Goal: Navigation & Orientation: Find specific page/section

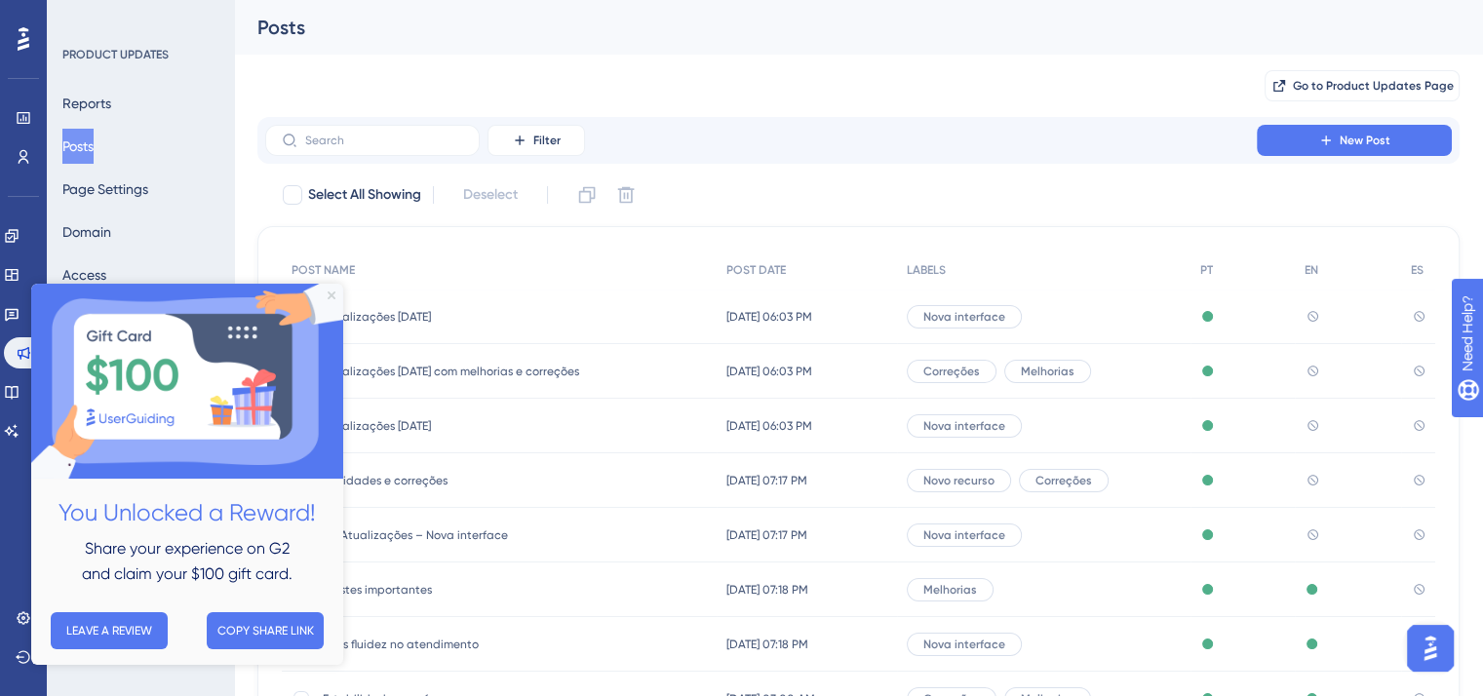
click at [330, 295] on icon "Close Preview" at bounding box center [332, 296] width 8 height 8
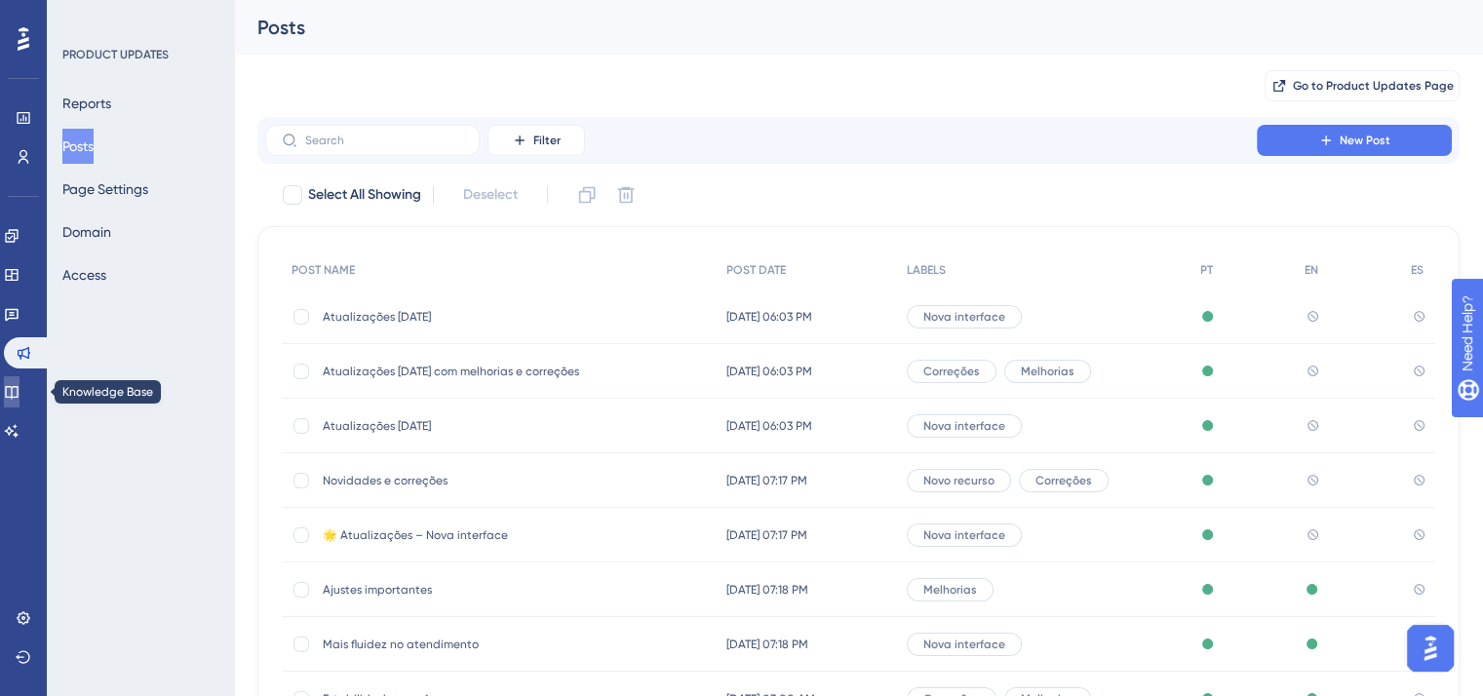
click at [19, 395] on icon at bounding box center [12, 392] width 16 height 16
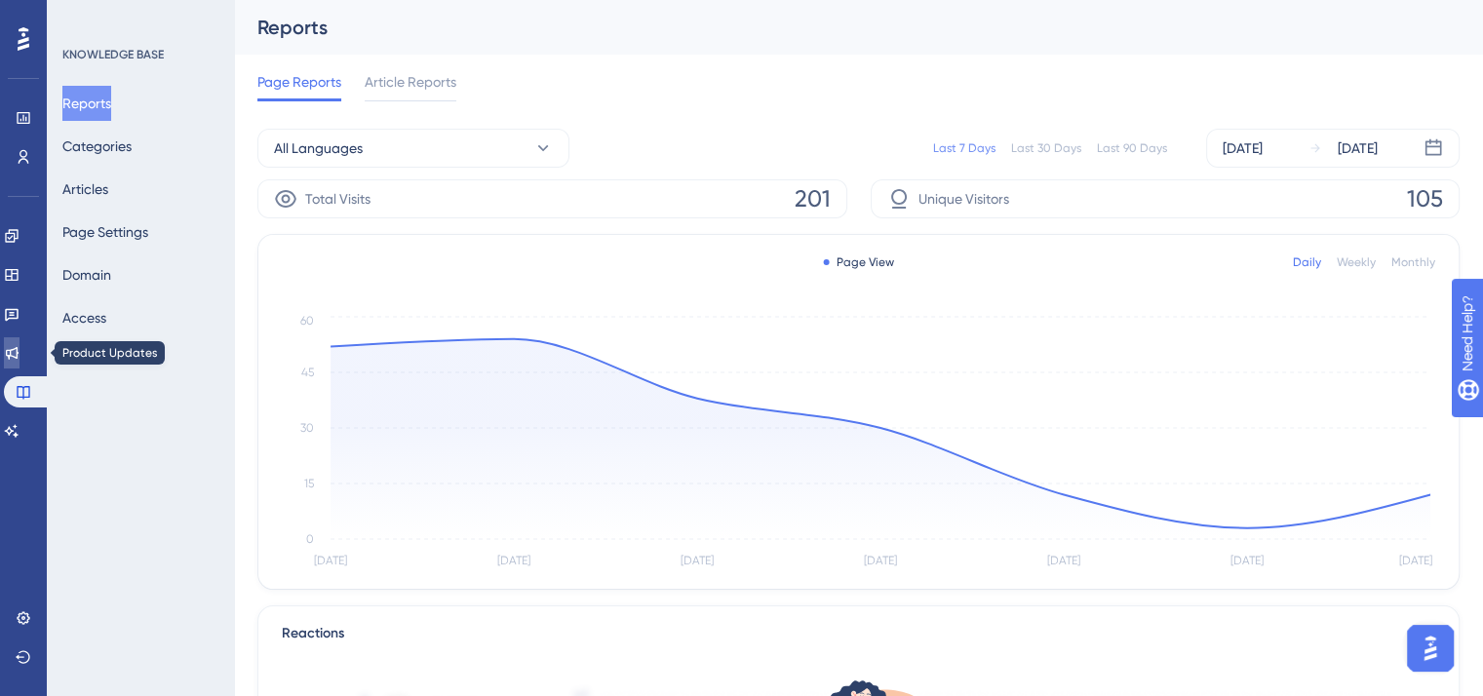
click at [20, 339] on link at bounding box center [12, 352] width 16 height 31
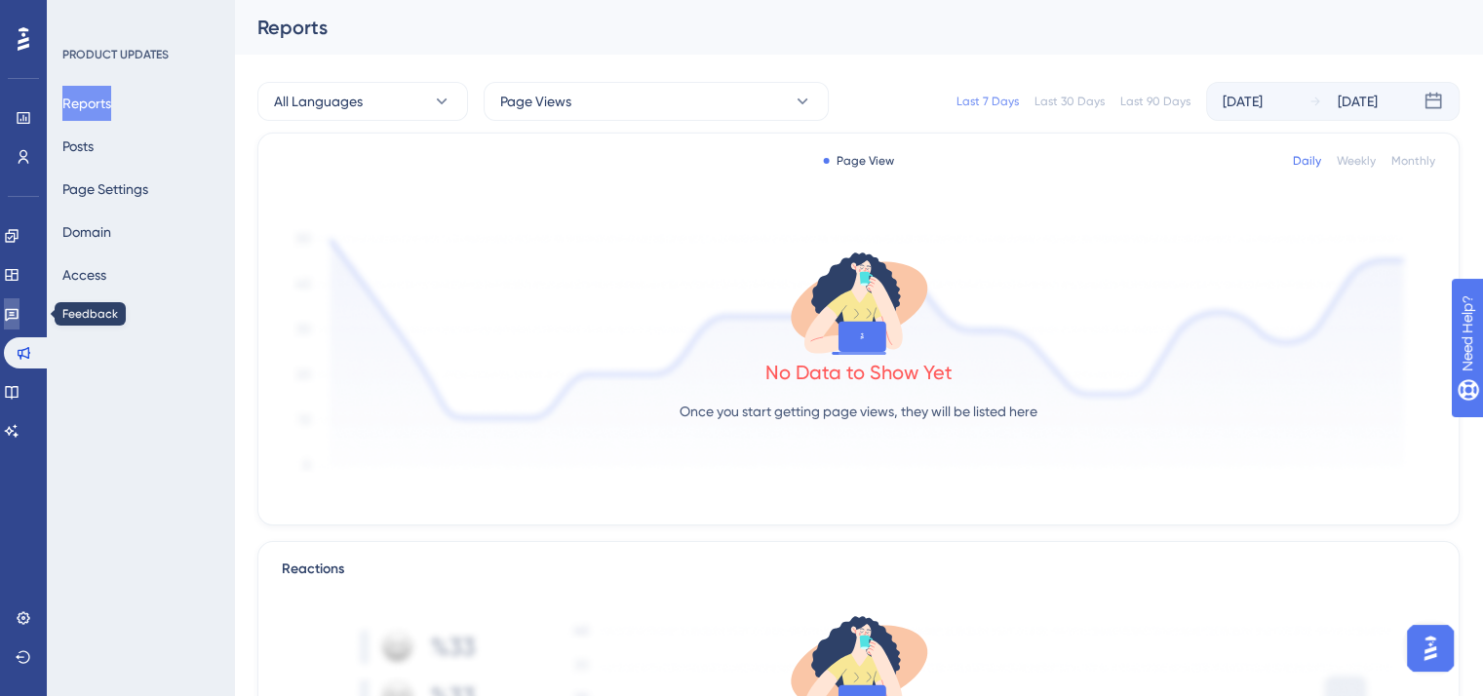
click at [17, 305] on link at bounding box center [12, 313] width 16 height 31
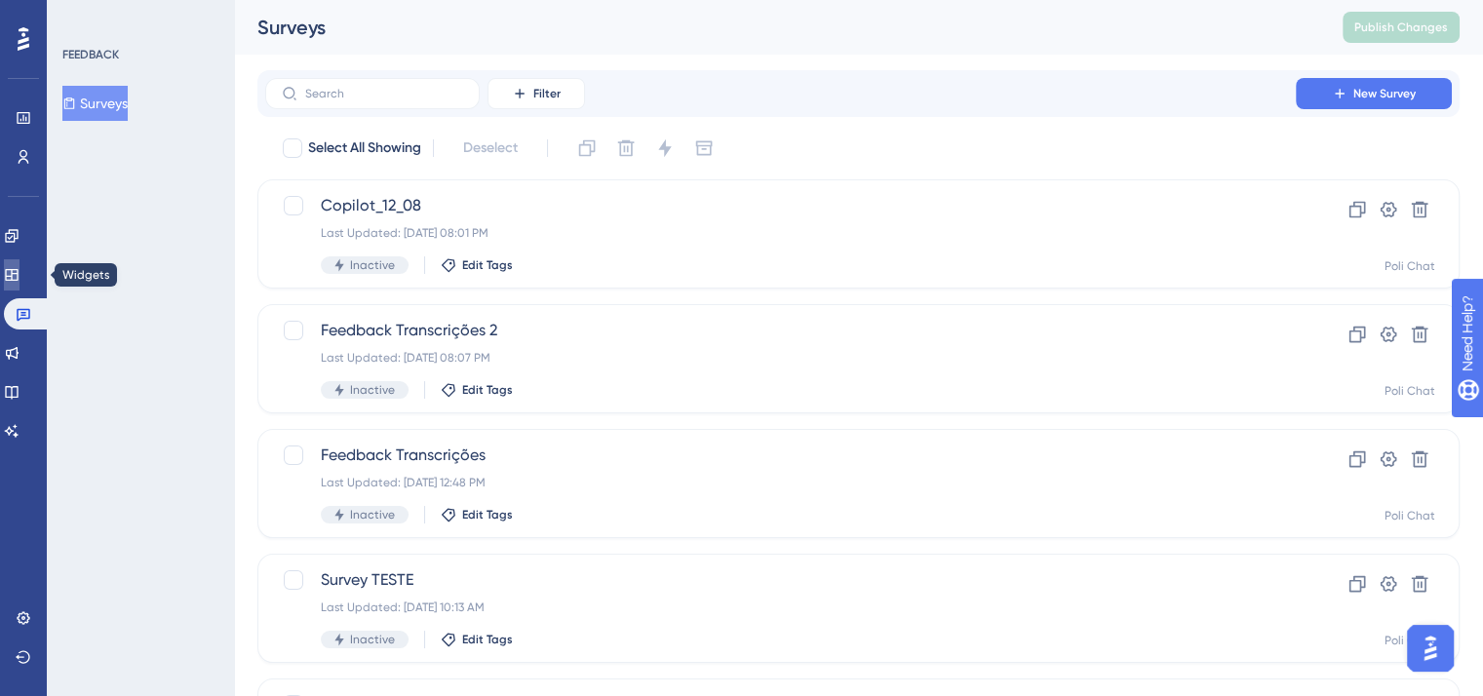
click at [18, 267] on icon at bounding box center [12, 275] width 16 height 16
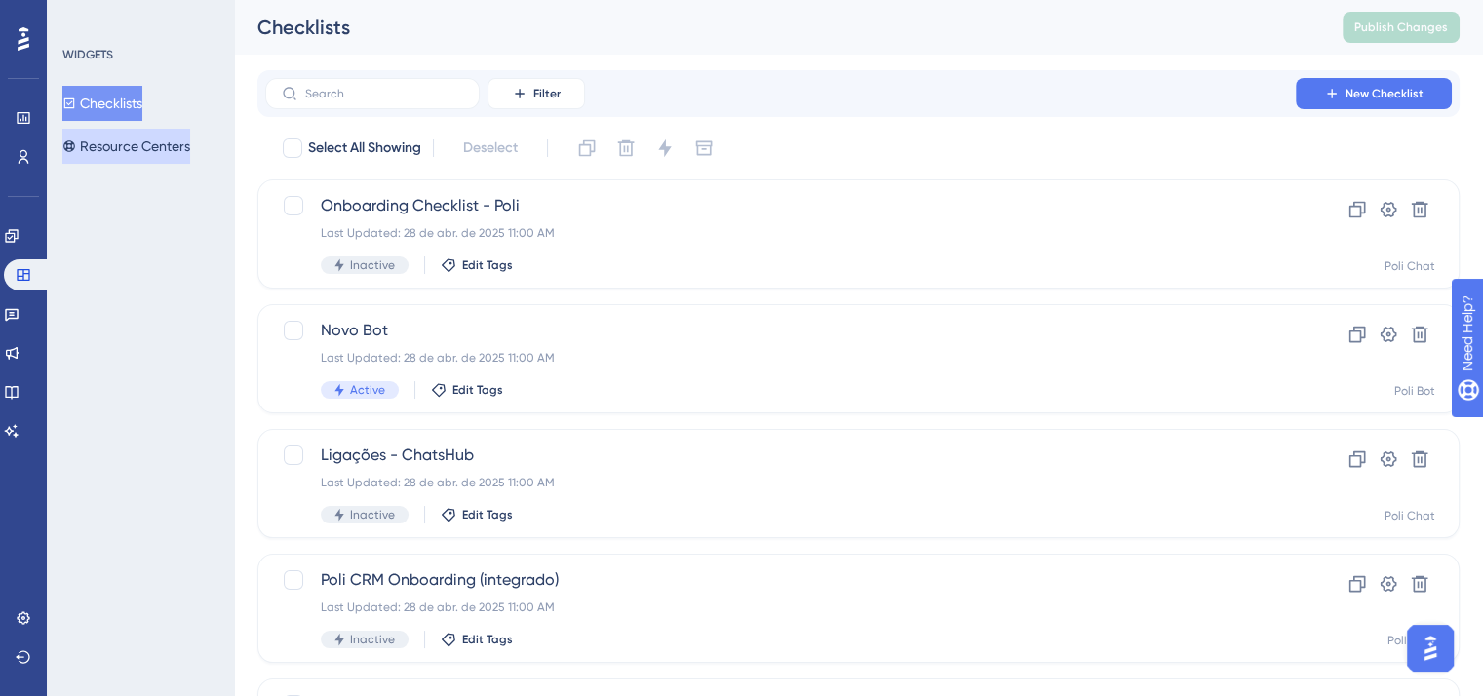
click at [124, 135] on button "Resource Centers" at bounding box center [126, 146] width 128 height 35
